Goal: Navigation & Orientation: Find specific page/section

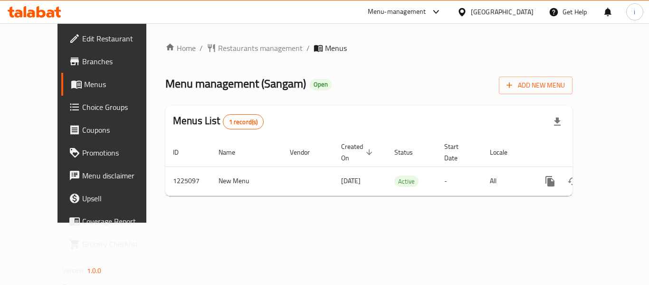
click at [520, 12] on div "[GEOGRAPHIC_DATA]" at bounding box center [502, 12] width 63 height 10
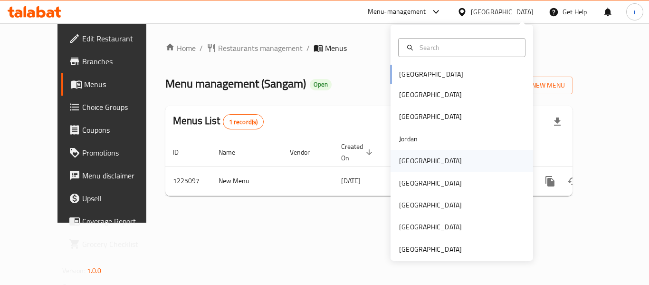
click at [427, 165] on div "[GEOGRAPHIC_DATA]" at bounding box center [462, 161] width 143 height 22
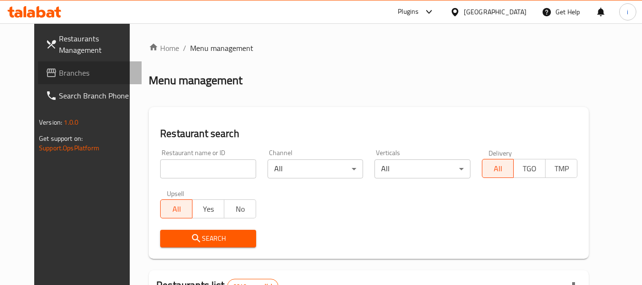
click at [59, 73] on span "Branches" at bounding box center [96, 72] width 75 height 11
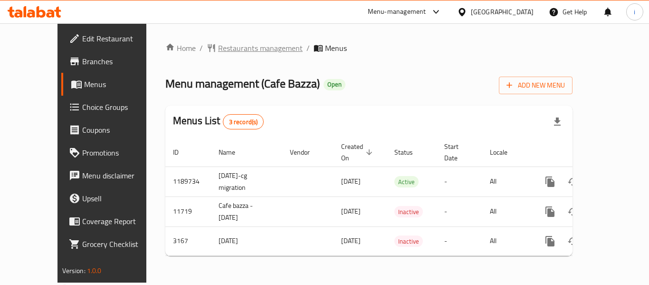
click at [207, 43] on span "Restaurants management" at bounding box center [255, 47] width 96 height 11
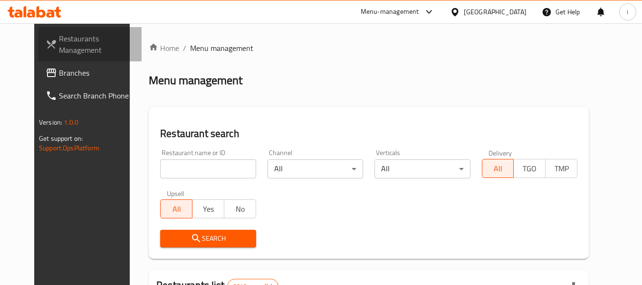
click at [51, 59] on link "Restaurants Management" at bounding box center [90, 44] width 104 height 34
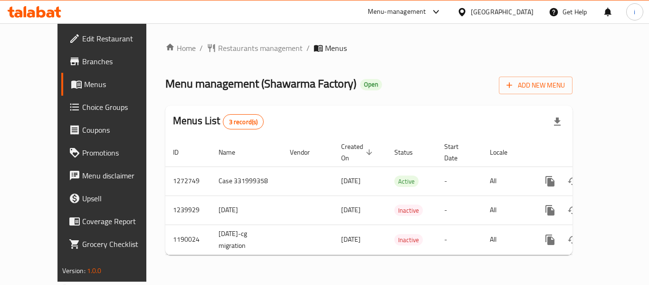
click at [471, 11] on div at bounding box center [464, 12] width 14 height 10
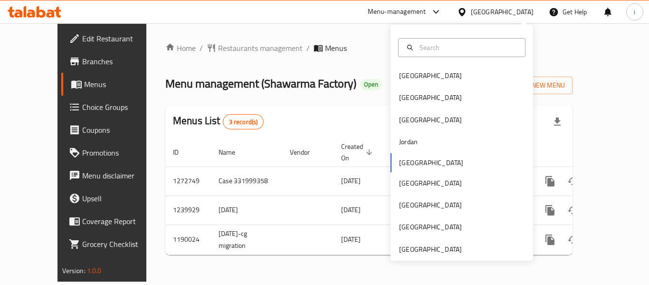
click at [426, 8] on div "Menu-management" at bounding box center [397, 11] width 58 height 11
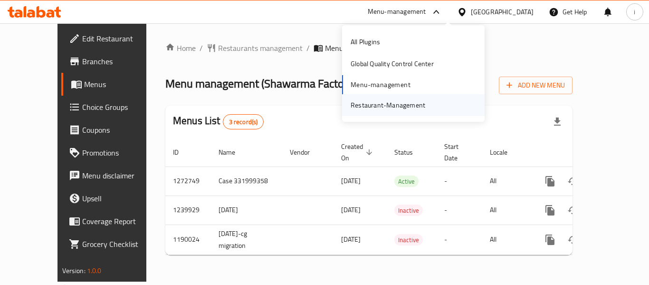
click at [373, 102] on div "Restaurant-Management" at bounding box center [388, 105] width 75 height 10
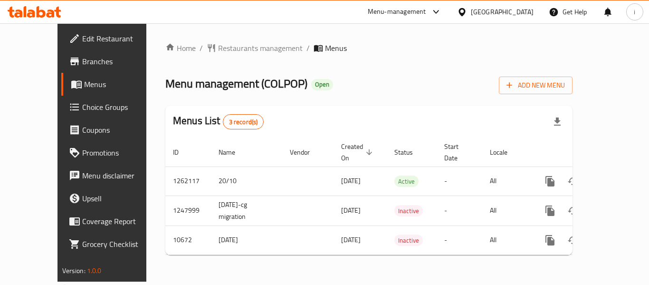
click at [465, 14] on icon at bounding box center [462, 12] width 7 height 8
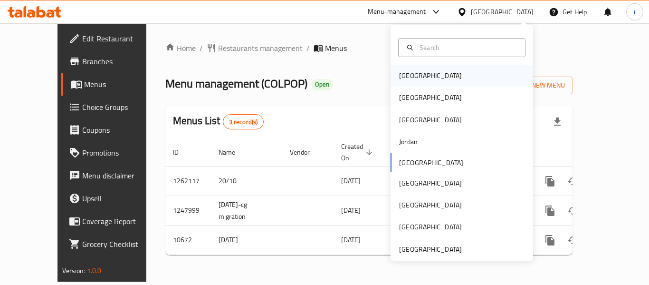
click at [437, 85] on div "[GEOGRAPHIC_DATA]" at bounding box center [462, 76] width 143 height 22
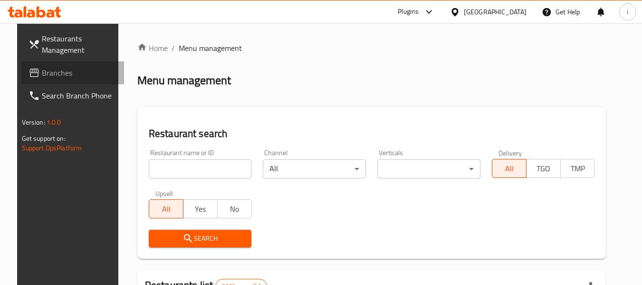
click at [45, 74] on span "Branches" at bounding box center [79, 72] width 75 height 11
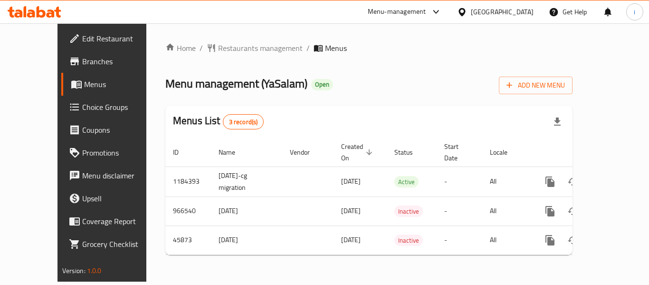
click at [515, 15] on div "[GEOGRAPHIC_DATA]" at bounding box center [502, 12] width 63 height 10
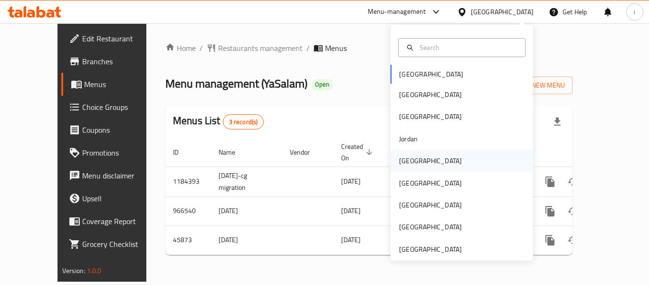
click at [435, 161] on div "[GEOGRAPHIC_DATA]" at bounding box center [462, 161] width 143 height 22
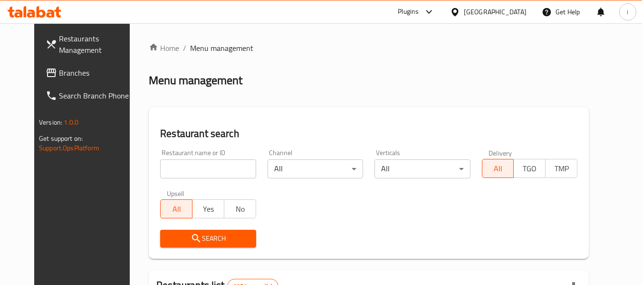
click at [59, 77] on span "Branches" at bounding box center [96, 72] width 75 height 11
